Goal: Task Accomplishment & Management: Use online tool/utility

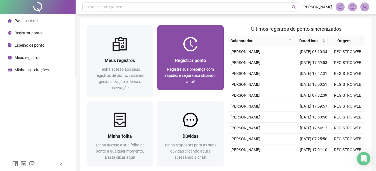
click at [188, 58] on span "Registrar ponto" at bounding box center [190, 60] width 31 height 5
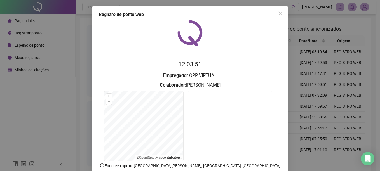
scroll to position [28, 0]
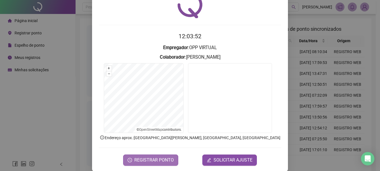
click at [151, 159] on span "REGISTRAR PONTO" at bounding box center [153, 160] width 39 height 7
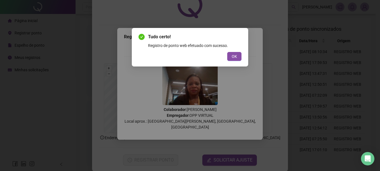
click at [237, 54] on button "OK" at bounding box center [234, 56] width 14 height 9
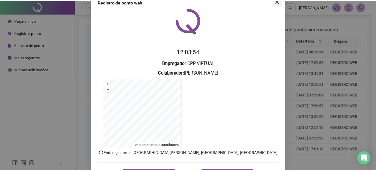
scroll to position [0, 0]
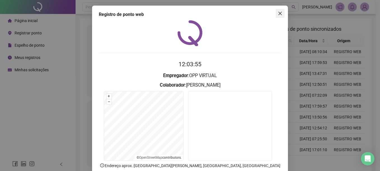
click at [282, 12] on span "Close" at bounding box center [280, 13] width 9 height 4
